Goal: Task Accomplishment & Management: Manage account settings

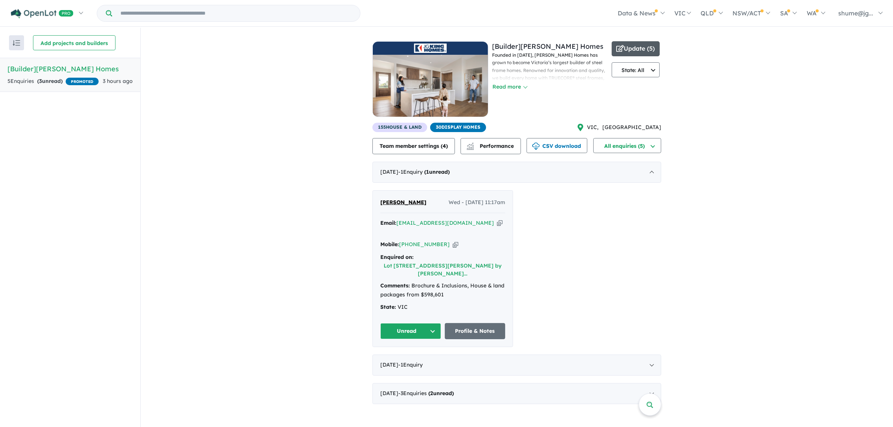
click at [649, 48] on button "Update ( 5 )" at bounding box center [636, 48] width 48 height 15
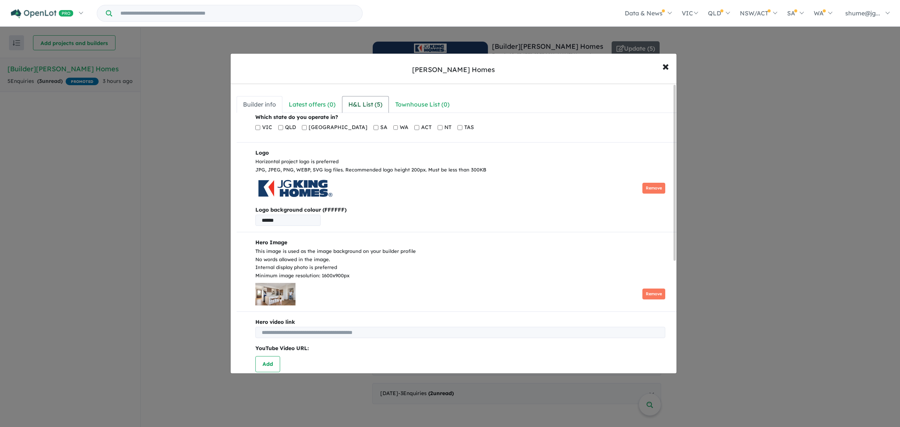
click at [351, 104] on div "H&L List ( 5 )" at bounding box center [366, 104] width 34 height 10
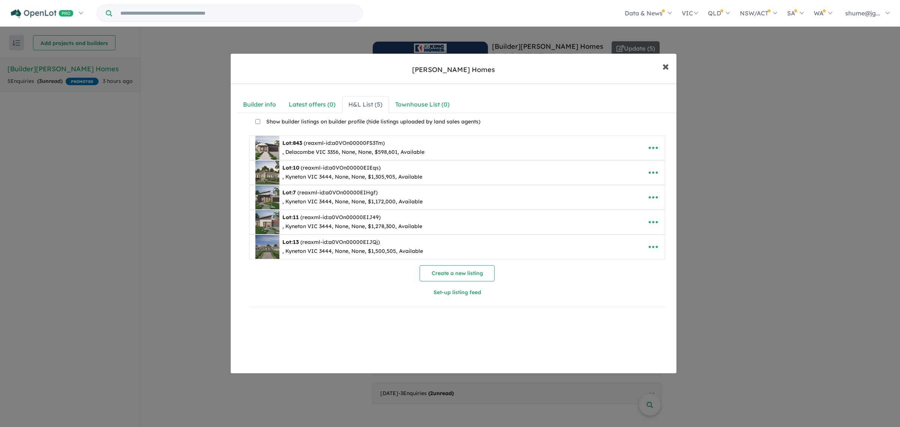
click at [664, 68] on span "×" at bounding box center [666, 66] width 7 height 16
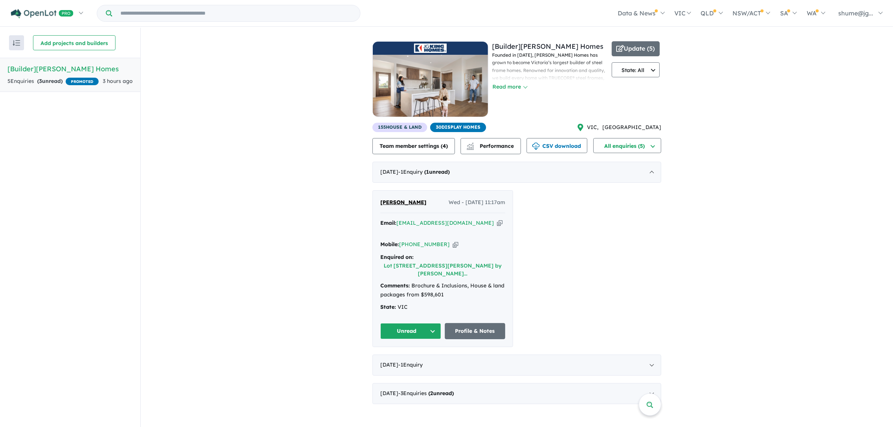
click at [115, 72] on h5 "[Builder] JG King Homes" at bounding box center [70, 69] width 125 height 10
